Goal: Contribute content: Contribute content

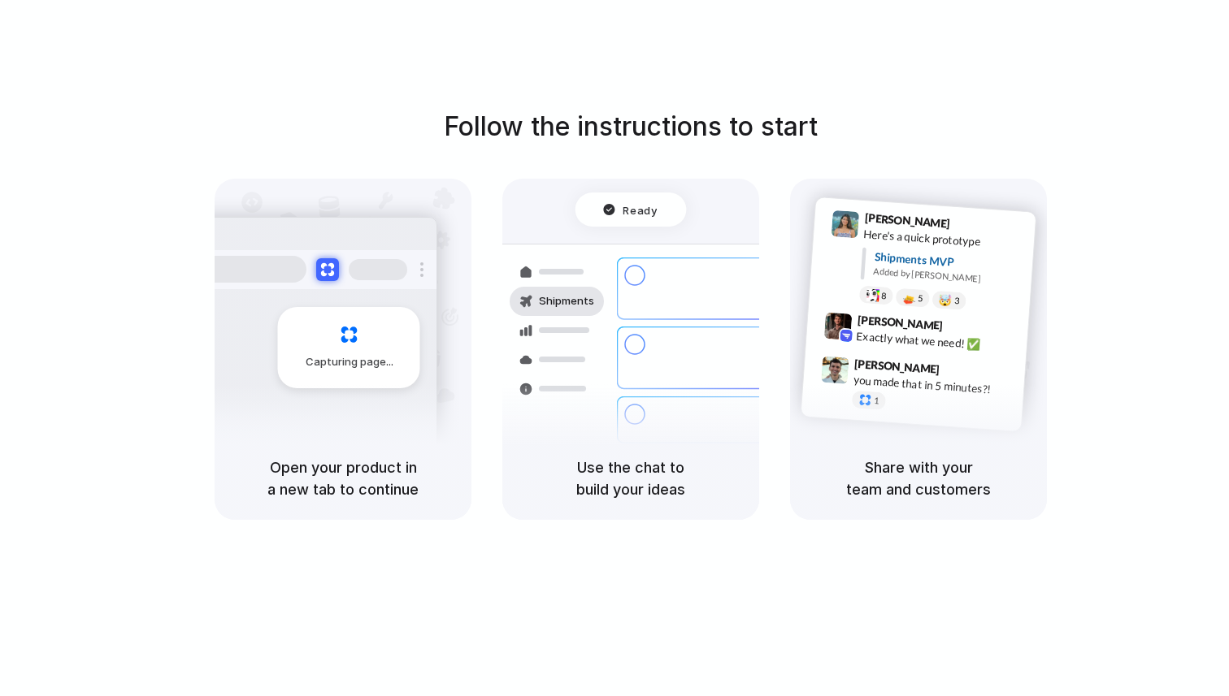
click at [399, 476] on h5 "Open your product in a new tab to continue" at bounding box center [343, 479] width 218 height 44
click at [338, 353] on div "Capturing page" at bounding box center [349, 347] width 142 height 81
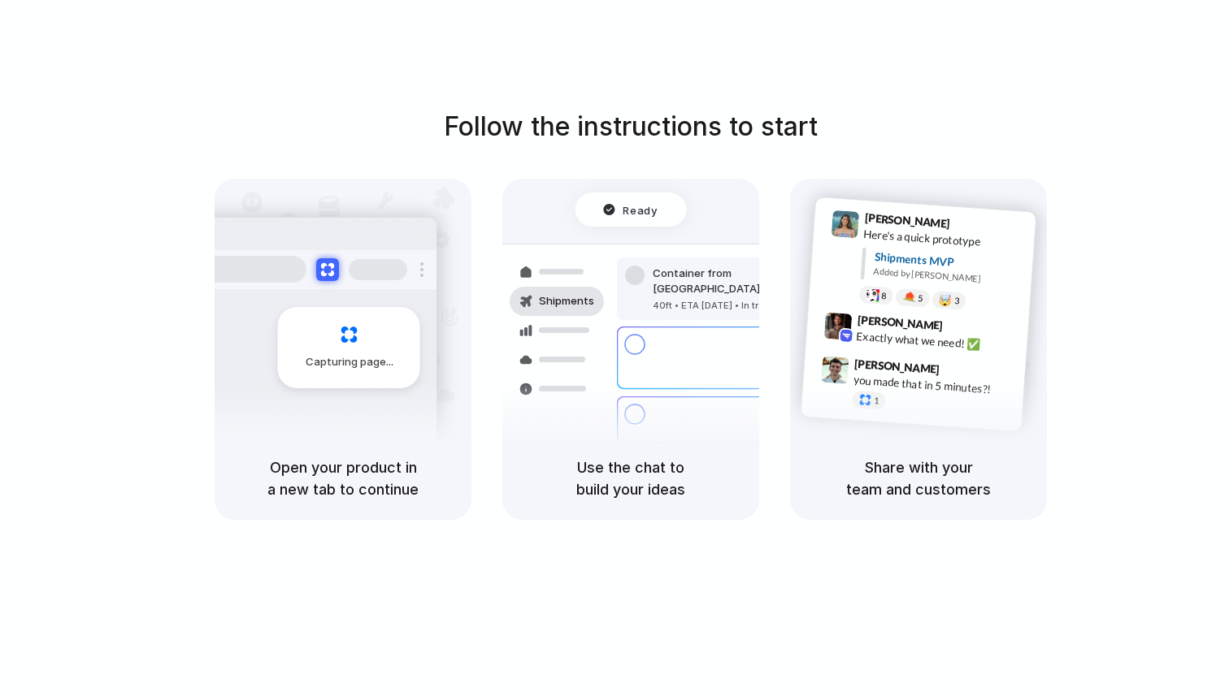
click at [338, 353] on div "Capturing page" at bounding box center [349, 347] width 142 height 81
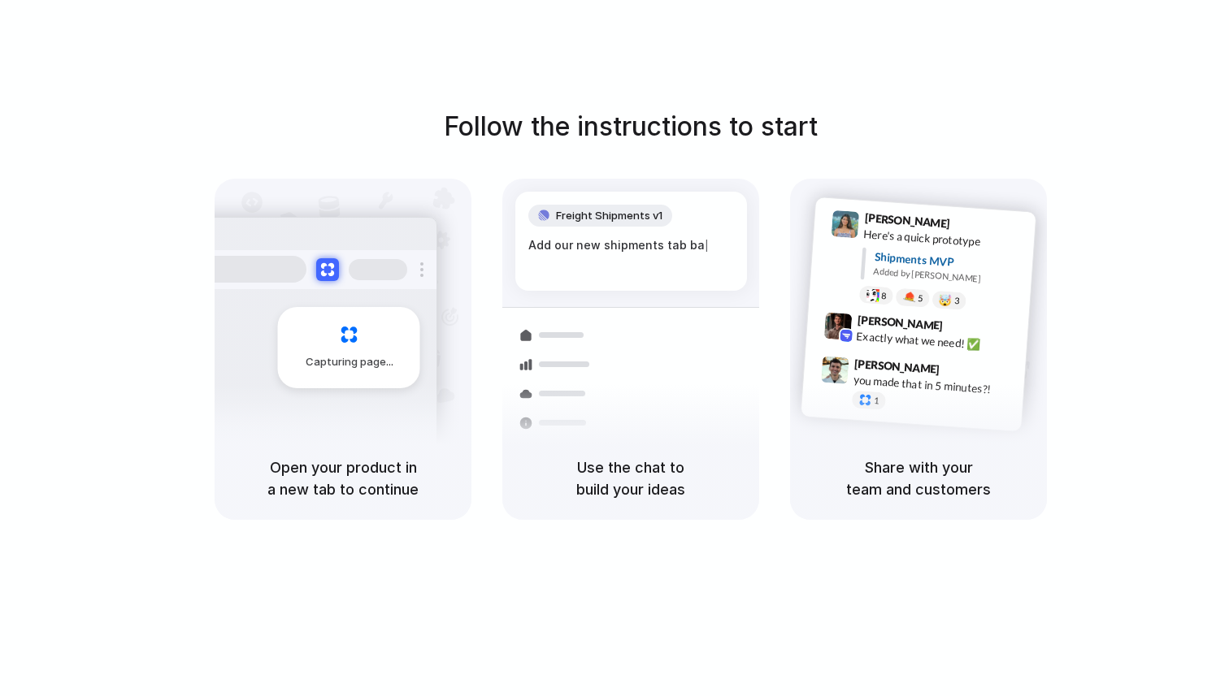
click at [569, 244] on div "Add our new shipments tab ba |" at bounding box center [631, 245] width 206 height 18
click at [569, 244] on div "Add our new shipments tab based on |" at bounding box center [631, 253] width 206 height 35
